Goal: Transaction & Acquisition: Purchase product/service

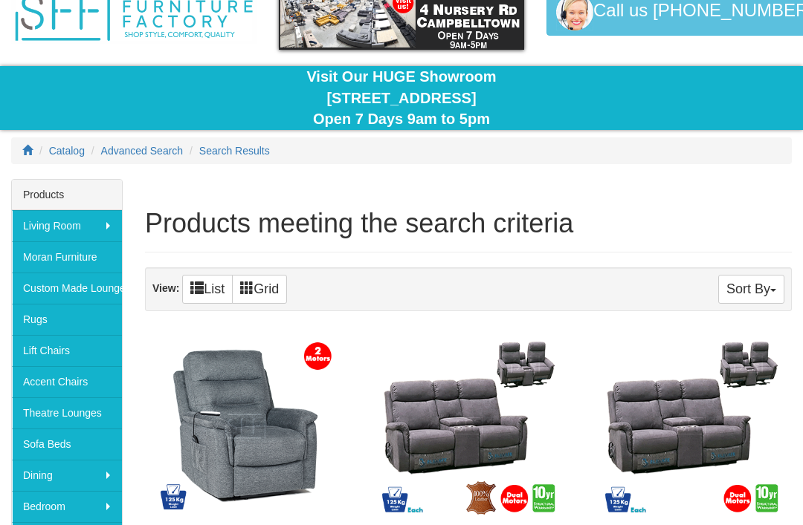
scroll to position [74, 0]
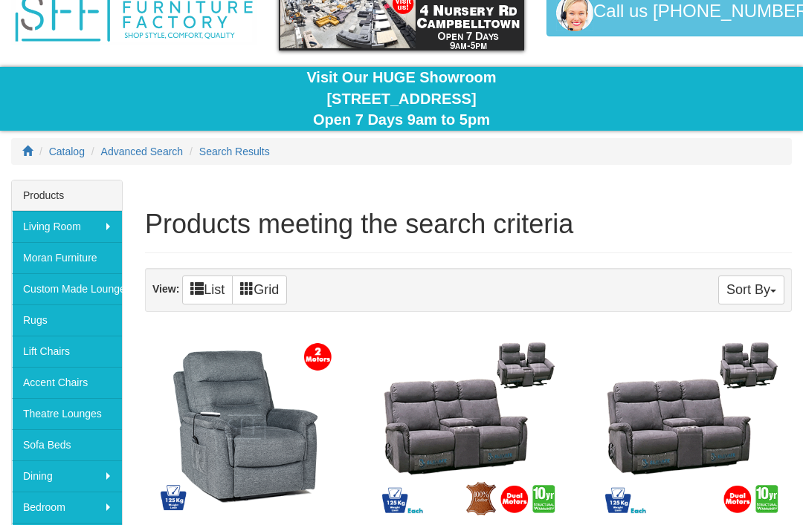
click at [100, 357] on link "Lift Chairs" at bounding box center [67, 352] width 110 height 31
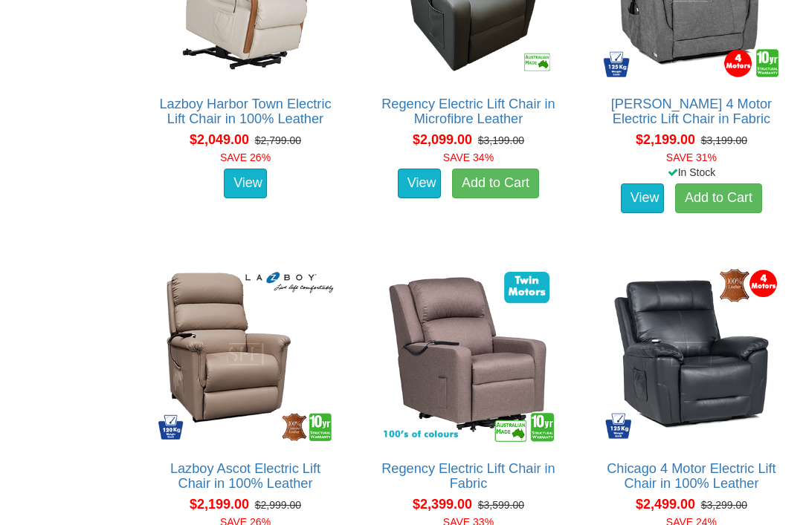
scroll to position [2152, 0]
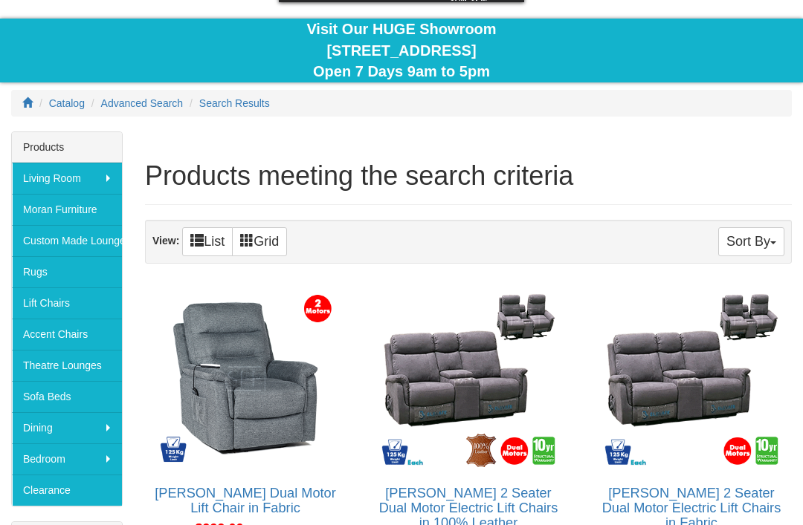
scroll to position [123, 0]
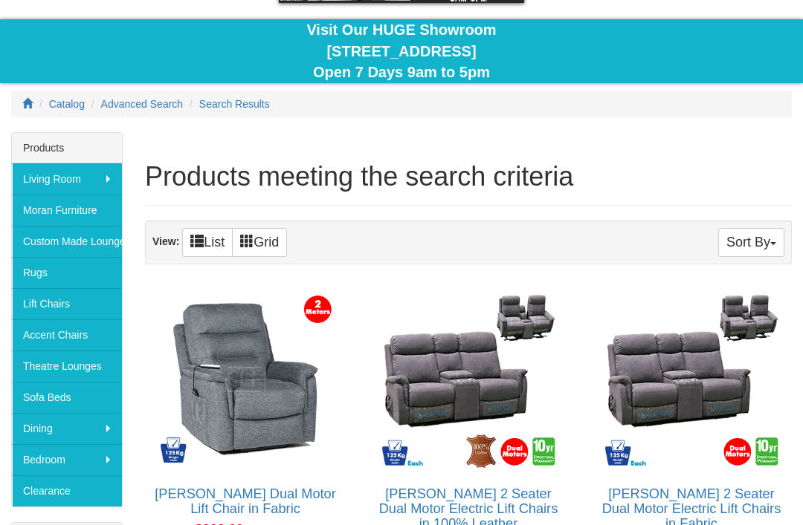
click at [83, 99] on span "Catalog" at bounding box center [67, 104] width 36 height 12
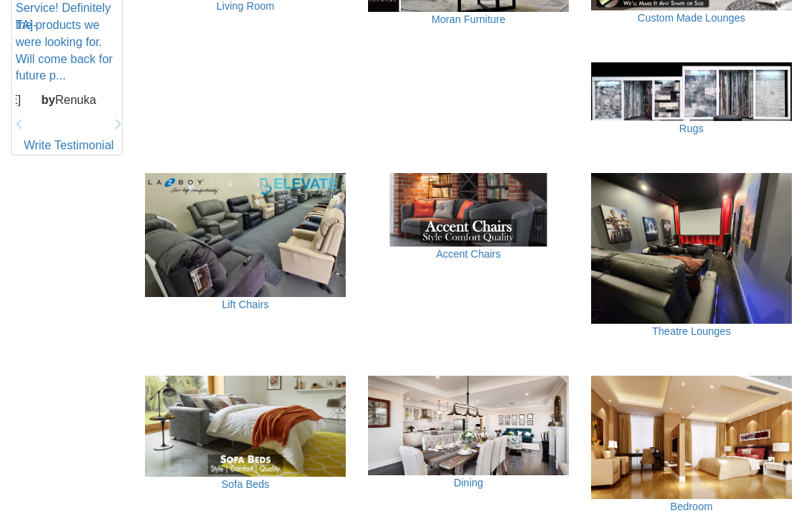
scroll to position [809, 0]
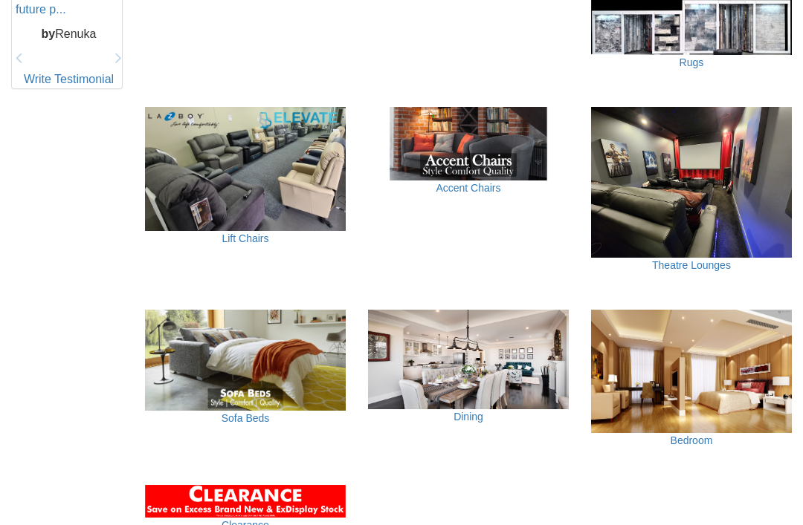
click at [336, 220] on img at bounding box center [245, 168] width 201 height 123
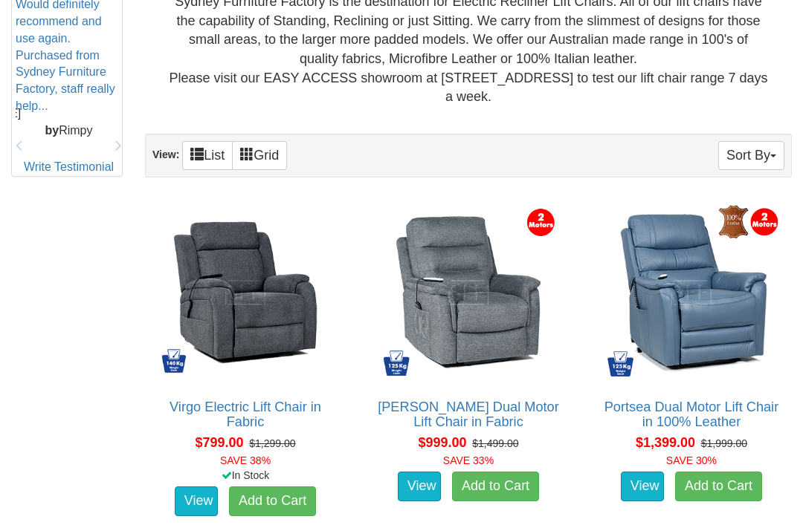
scroll to position [777, 0]
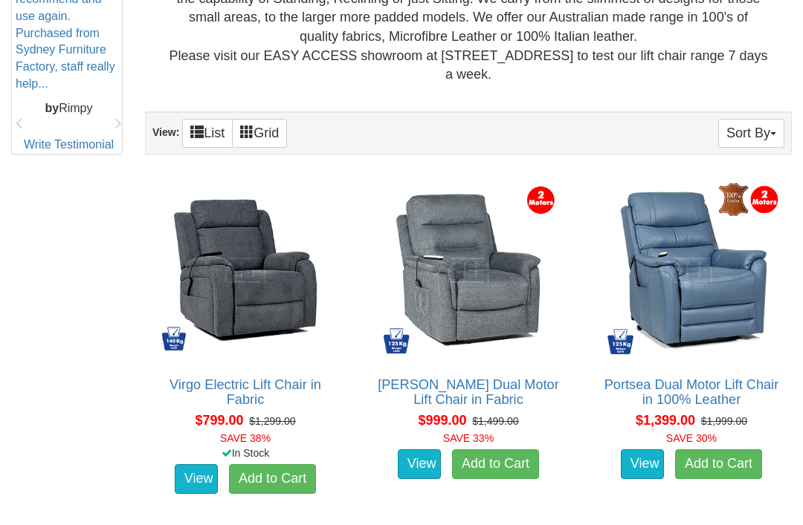
click at [705, 315] on img at bounding box center [691, 270] width 184 height 184
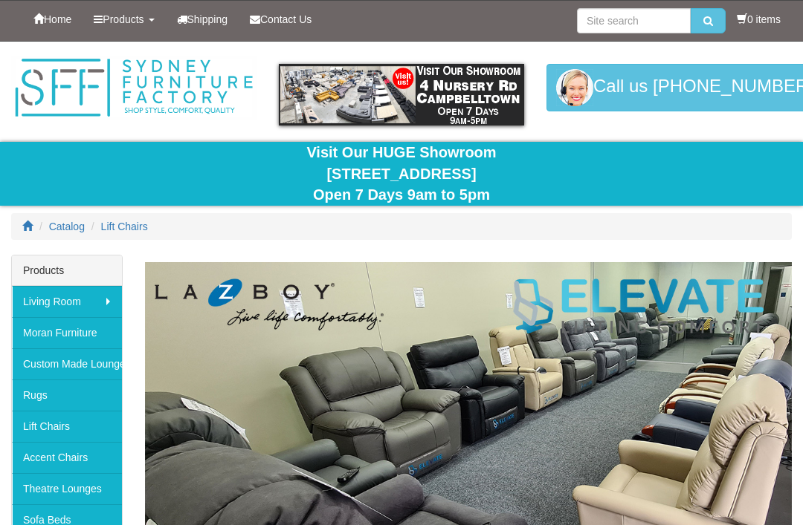
scroll to position [825, 0]
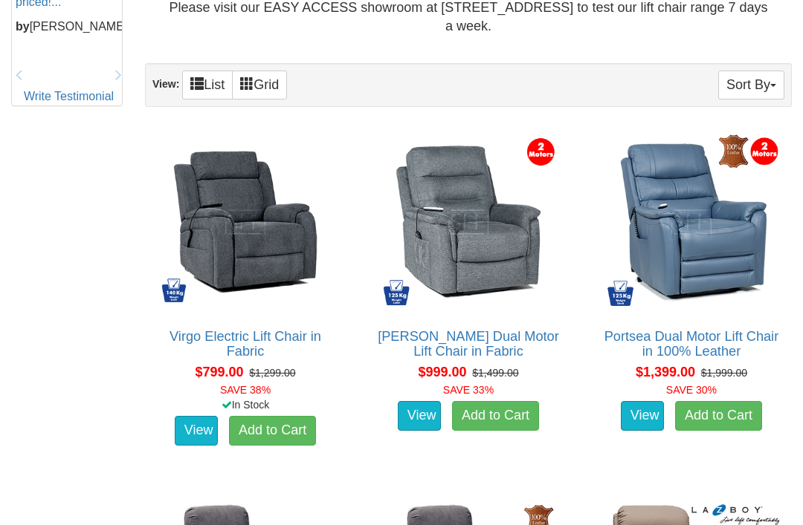
click at [213, 419] on link "View" at bounding box center [196, 431] width 43 height 30
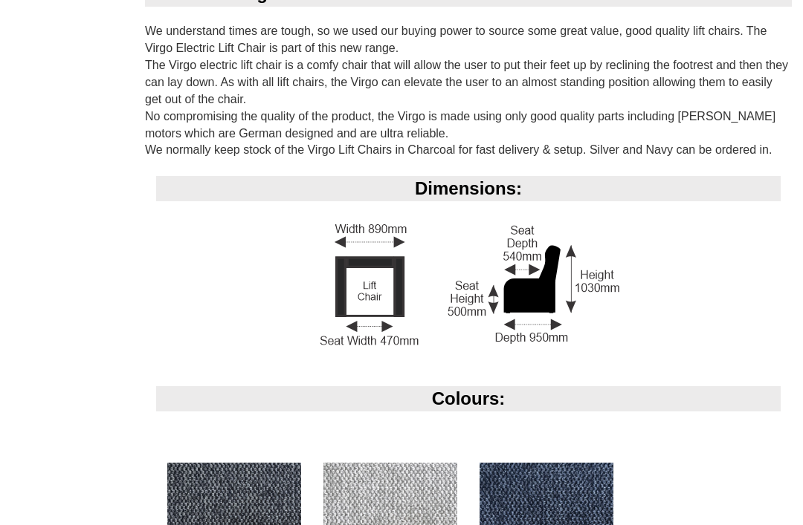
scroll to position [1007, 0]
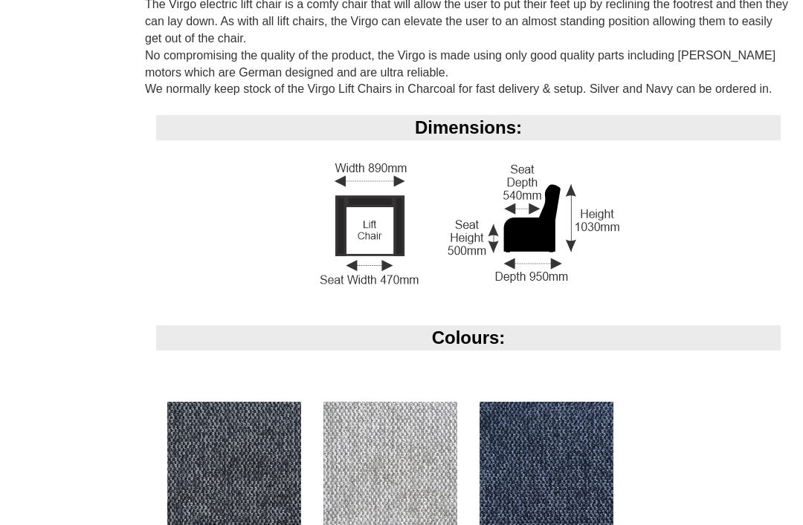
click at [429, 459] on img at bounding box center [390, 469] width 134 height 134
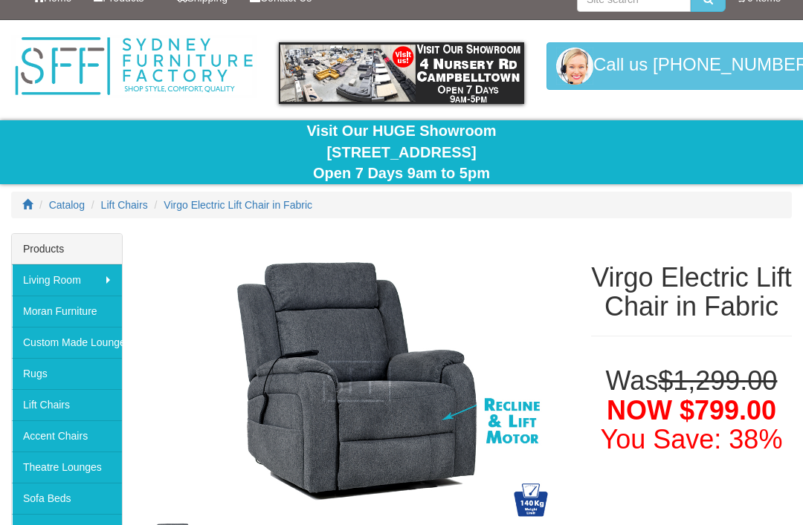
scroll to position [0, 0]
